Goal: Navigation & Orientation: Find specific page/section

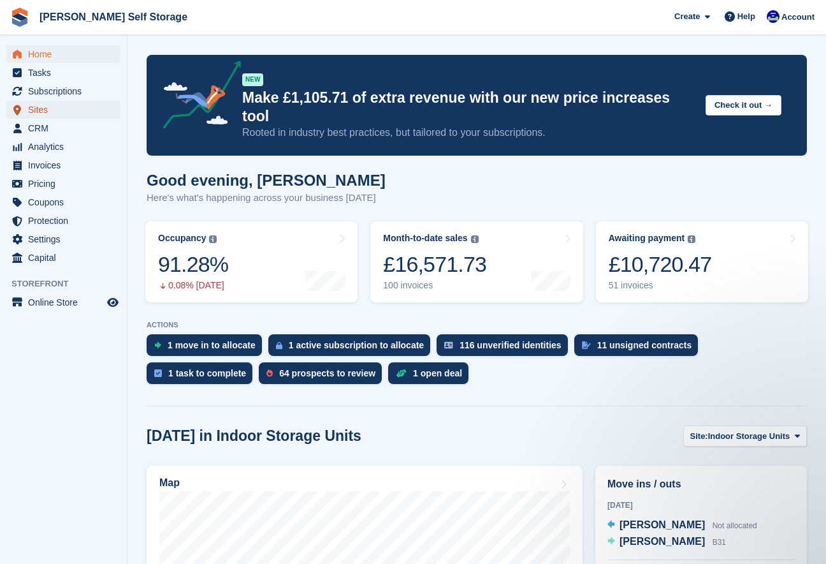
click at [43, 108] on span "Sites" at bounding box center [66, 110] width 77 height 18
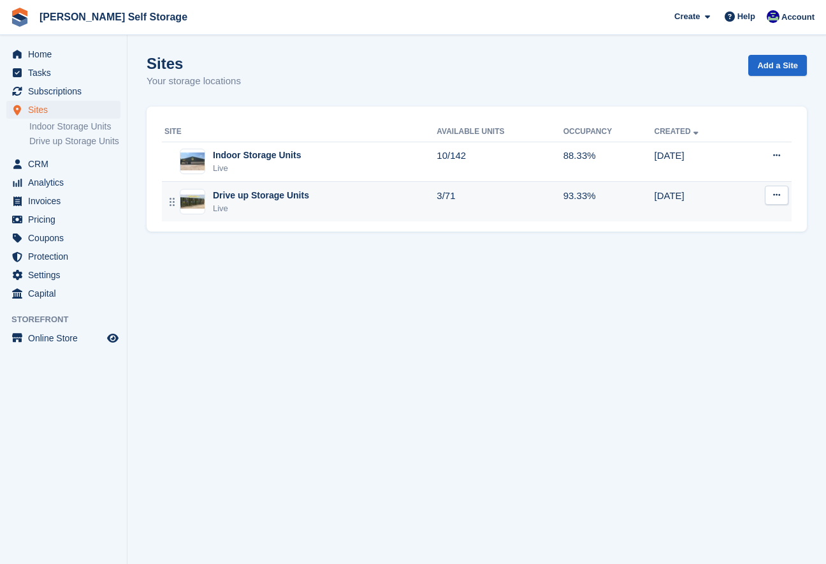
click at [221, 210] on div "Live" at bounding box center [261, 208] width 96 height 13
